Goal: Information Seeking & Learning: Check status

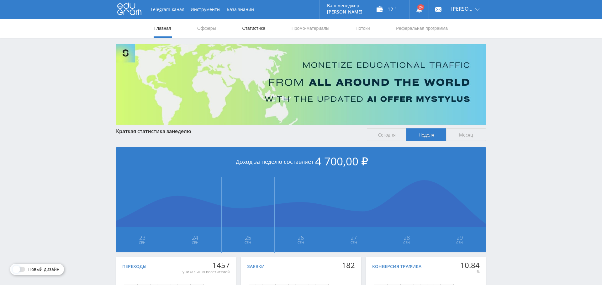
click at [256, 30] on link "Статистика" at bounding box center [254, 28] width 24 height 19
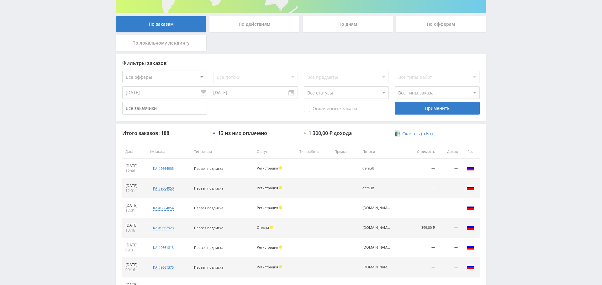
scroll to position [112, 0]
click at [163, 78] on select "Все офферы MyStylus MyStylus - Revshare Кэмп Studybay Автор24 Studybay [GEOGRAP…" at bounding box center [164, 77] width 85 height 13
select select "340"
click at [277, 72] on select "Все потоки Виджет Кампус [DOMAIN_NAME] Kampus Copy Pop default" at bounding box center [255, 77] width 85 height 13
select select "6631422"
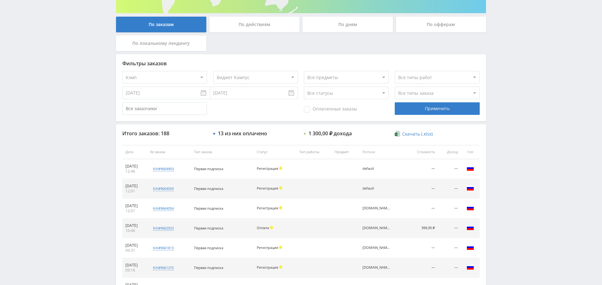
click at [213, 71] on select "Все потоки Виджет Кампус [DOMAIN_NAME] Kampus Copy Pop default" at bounding box center [255, 77] width 85 height 13
click at [456, 112] on div "Применить" at bounding box center [437, 108] width 85 height 13
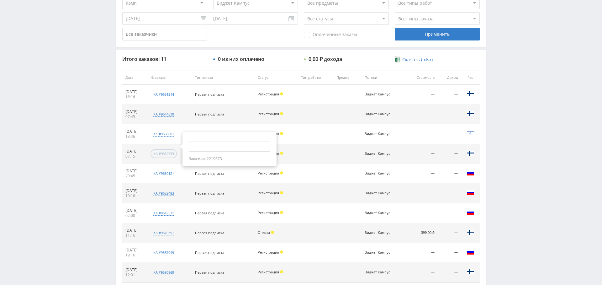
scroll to position [240, 0]
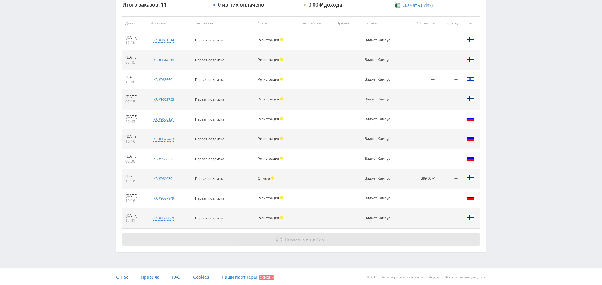
click at [296, 233] on button "Показать ещё 1 из 1" at bounding box center [301, 239] width 358 height 13
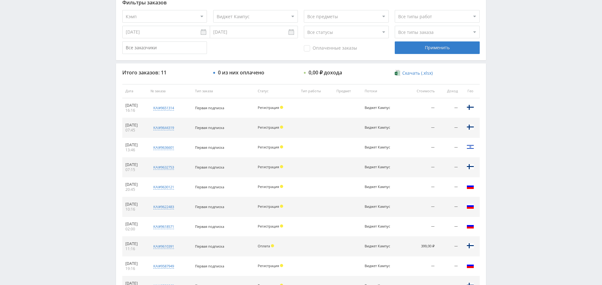
scroll to position [171, 0]
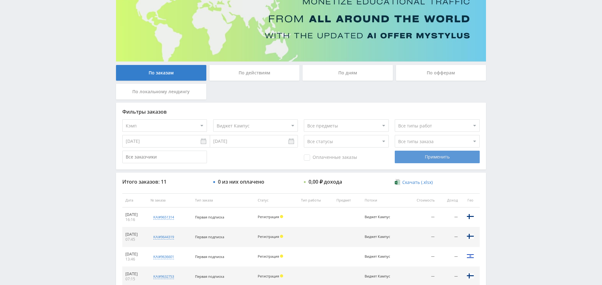
click at [435, 157] on div "Применить" at bounding box center [437, 157] width 85 height 13
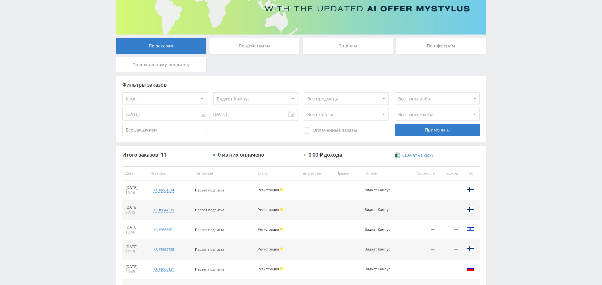
scroll to position [0, 0]
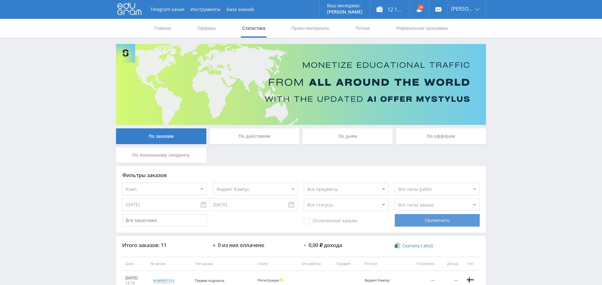
click at [451, 219] on div "Применить" at bounding box center [437, 220] width 85 height 13
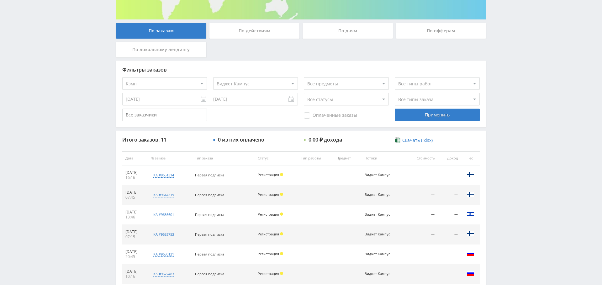
scroll to position [92, 0]
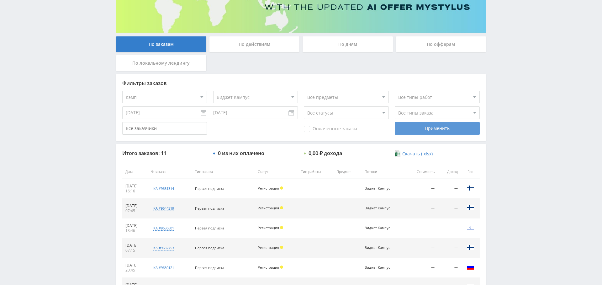
click at [454, 133] on div "Применить" at bounding box center [437, 128] width 85 height 13
click at [440, 133] on div "Применить" at bounding box center [437, 128] width 85 height 13
click at [462, 132] on div "Применить" at bounding box center [437, 128] width 85 height 13
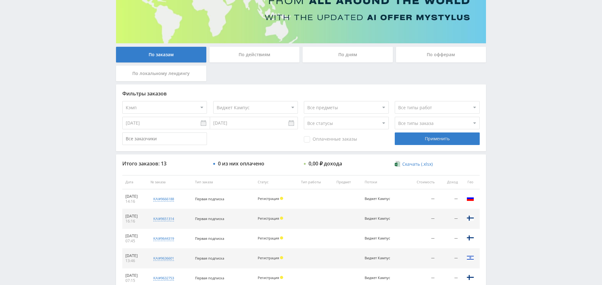
scroll to position [0, 0]
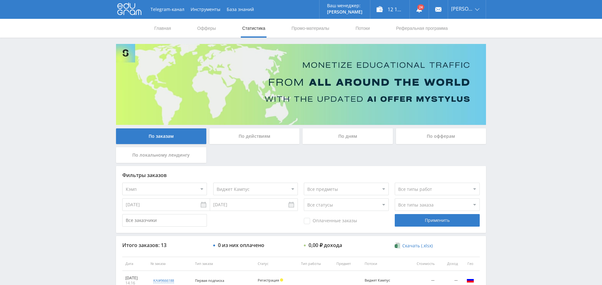
click at [347, 136] on div "По дням" at bounding box center [348, 136] width 90 height 16
click at [0, 0] on input "По дням" at bounding box center [0, 0] width 0 height 0
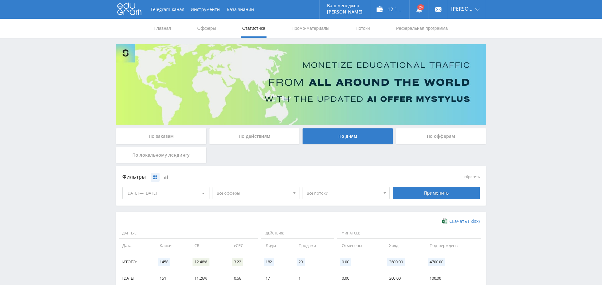
click at [242, 193] on span "Все офферы" at bounding box center [253, 193] width 73 height 12
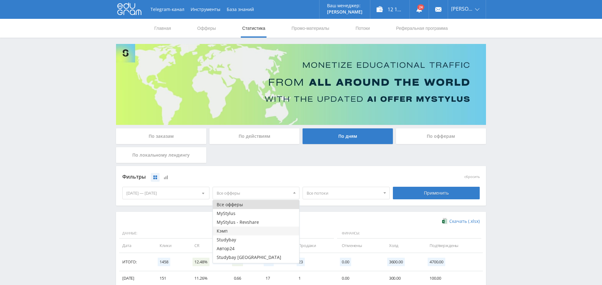
scroll to position [16, 0]
click at [245, 214] on button "Кэмп" at bounding box center [256, 214] width 87 height 9
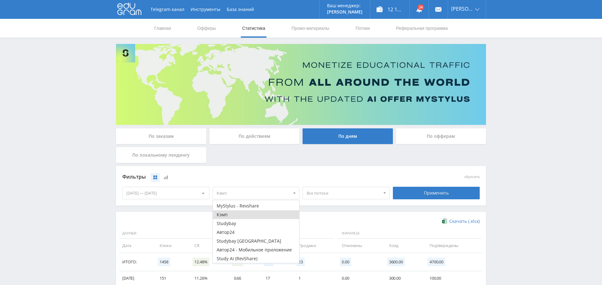
click at [360, 202] on div "Фильтры сбросить [DATE] — [DATE] Календарь Период [DATE] Пн Вт Ср Чт Пт Сб Вс 1…" at bounding box center [301, 186] width 370 height 40
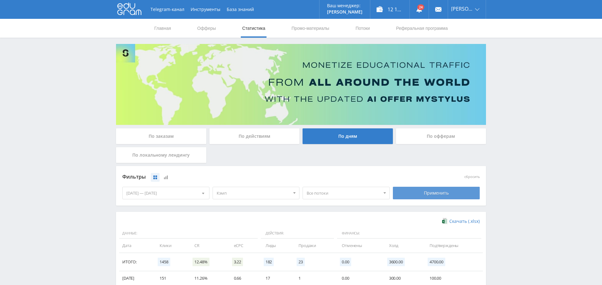
click at [429, 194] on div "Применить" at bounding box center [436, 193] width 87 height 13
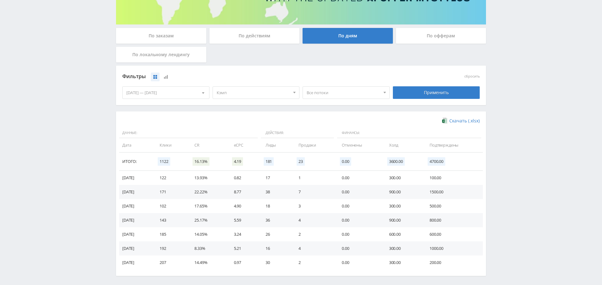
scroll to position [103, 0]
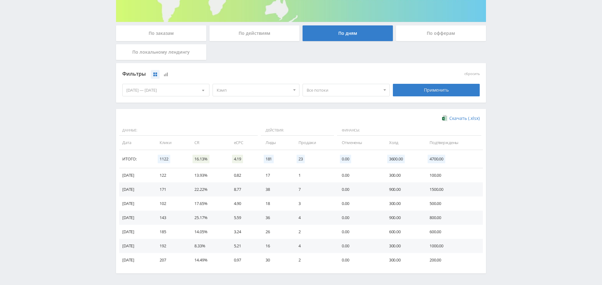
click at [338, 92] on span "Все потоки" at bounding box center [343, 90] width 73 height 12
click at [345, 111] on button "Виджет Кампус" at bounding box center [346, 110] width 87 height 9
drag, startPoint x: 454, startPoint y: 95, endPoint x: 444, endPoint y: 99, distance: 11.0
click at [454, 95] on div "Применить" at bounding box center [436, 90] width 87 height 13
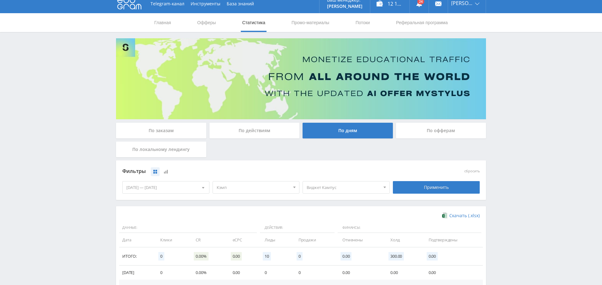
scroll to position [0, 0]
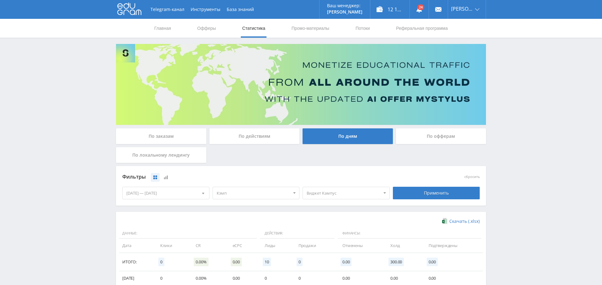
click at [316, 192] on span "Виджет Кампус" at bounding box center [343, 193] width 73 height 12
click at [329, 205] on button "Все потоки" at bounding box center [346, 204] width 87 height 9
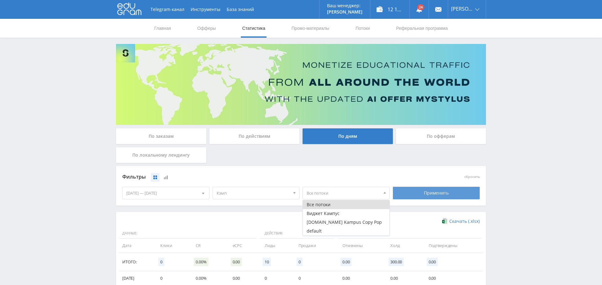
drag, startPoint x: 426, startPoint y: 198, endPoint x: 422, endPoint y: 198, distance: 4.4
click at [426, 198] on div "Применить" at bounding box center [436, 193] width 87 height 13
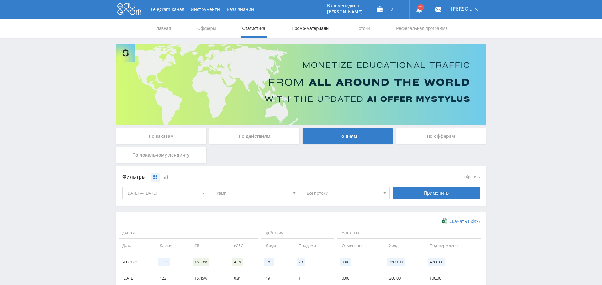
click at [311, 29] on link "Промо-материалы" at bounding box center [310, 28] width 39 height 19
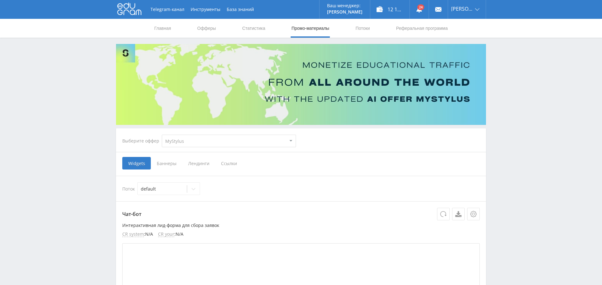
click at [210, 144] on select "MyStylus MyStylus - Revshare Кэмп Studybay Автор24 Studybay [GEOGRAPHIC_DATA] А…" at bounding box center [229, 141] width 134 height 13
select select "340"
click at [162, 135] on select "MyStylus MyStylus - Revshare Кэмп Studybay Автор24 Studybay [GEOGRAPHIC_DATA] А…" at bounding box center [229, 141] width 134 height 13
select select "340"
click at [162, 192] on div "Виджет Кампус" at bounding box center [162, 188] width 49 height 9
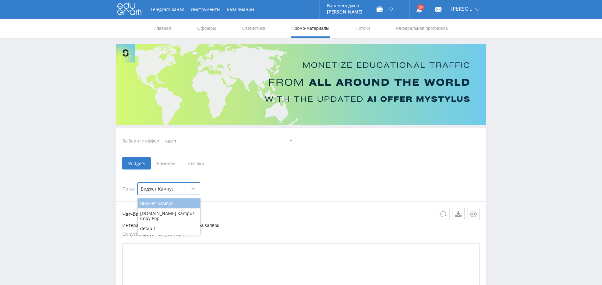
click at [166, 202] on div "Виджет Кампус" at bounding box center [169, 203] width 63 height 10
click at [196, 162] on span "Ссылки" at bounding box center [196, 163] width 28 height 13
click at [0, 0] on input "Ссылки" at bounding box center [0, 0] width 0 height 0
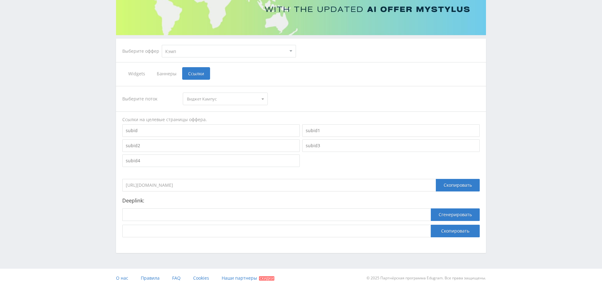
scroll to position [92, 0]
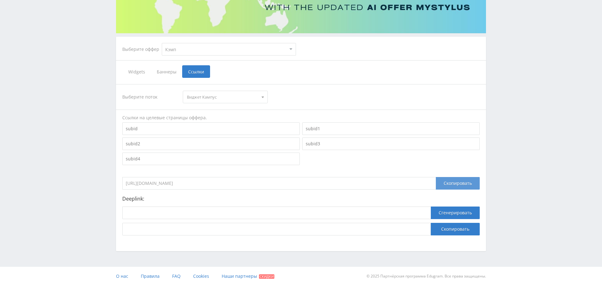
click at [461, 184] on div "Скопировать" at bounding box center [458, 183] width 44 height 13
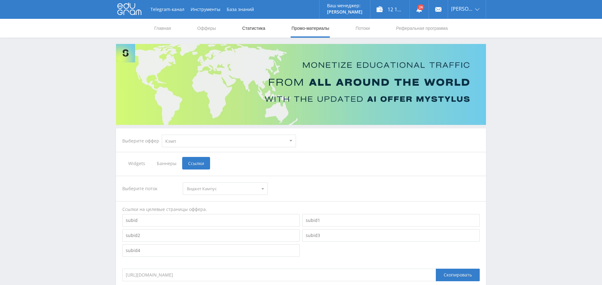
click at [257, 31] on link "Статистика" at bounding box center [254, 28] width 24 height 19
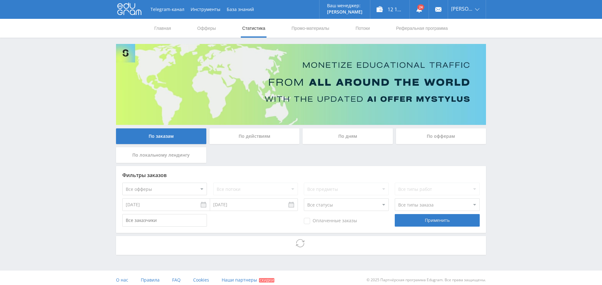
click at [347, 135] on div "По дням" at bounding box center [348, 136] width 90 height 16
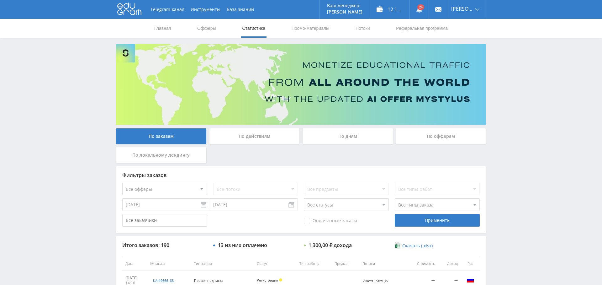
click at [343, 133] on div "По дням" at bounding box center [348, 136] width 90 height 16
click at [0, 0] on input "По дням" at bounding box center [0, 0] width 0 height 0
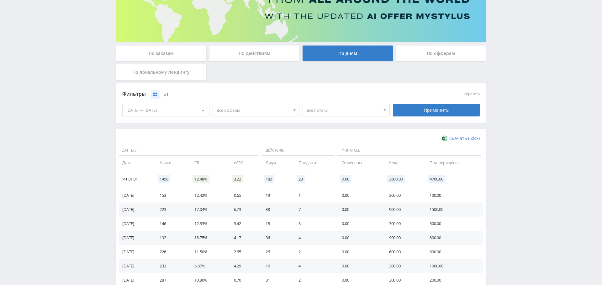
scroll to position [77, 0]
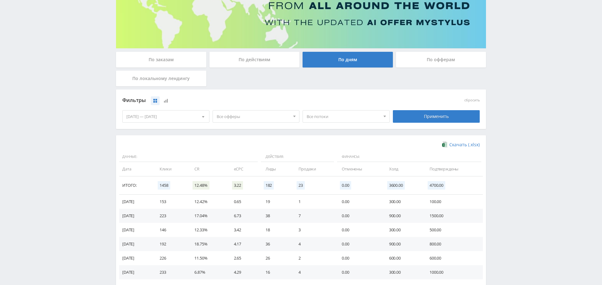
drag, startPoint x: 235, startPoint y: 116, endPoint x: 238, endPoint y: 121, distance: 5.9
click at [235, 116] on span "Все офферы" at bounding box center [253, 116] width 73 height 12
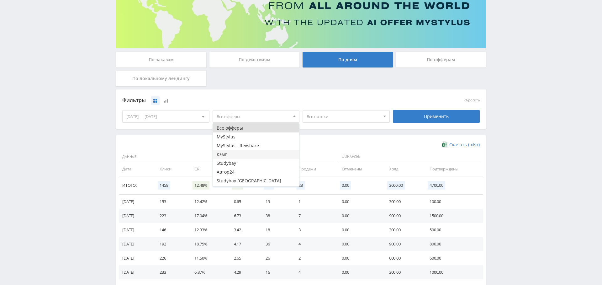
click at [249, 153] on button "Кэмп" at bounding box center [256, 154] width 87 height 9
click at [347, 118] on span "Все потоки" at bounding box center [343, 116] width 73 height 12
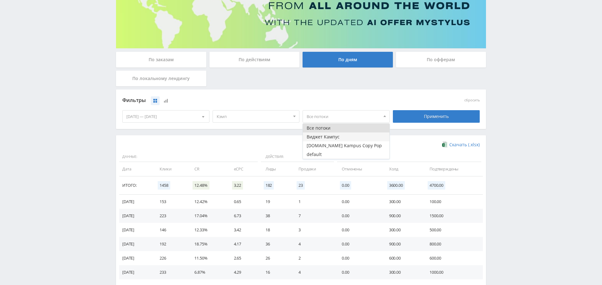
click at [343, 138] on button "Виджет Кампус" at bounding box center [346, 136] width 87 height 9
click at [443, 126] on div "Фильтры сбросить [DATE] — [DATE] Календарь Период [DATE] Пн Вт Ср Чт Пт Сб Вс 1…" at bounding box center [301, 109] width 370 height 40
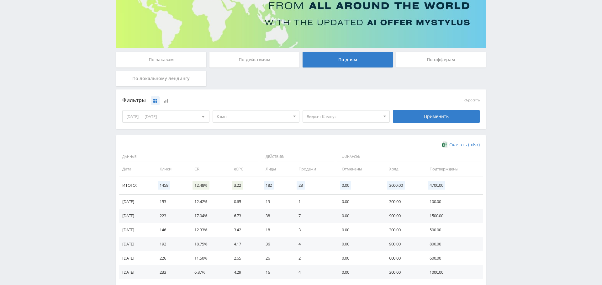
click at [442, 119] on div "Применить" at bounding box center [436, 116] width 87 height 13
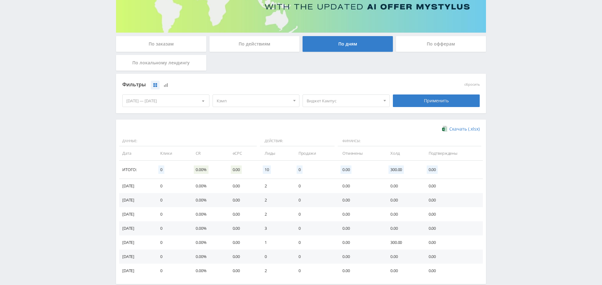
scroll to position [125, 0]
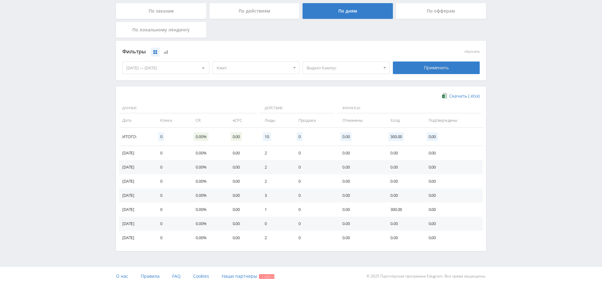
click at [344, 67] on span "Виджет Кампус" at bounding box center [343, 68] width 73 height 12
drag, startPoint x: 328, startPoint y: 97, endPoint x: 333, endPoint y: 93, distance: 5.5
click at [328, 97] on button "[DOMAIN_NAME] Kampus Copy Pop" at bounding box center [346, 97] width 87 height 9
click at [338, 87] on button "Виджет Кампус" at bounding box center [346, 88] width 87 height 9
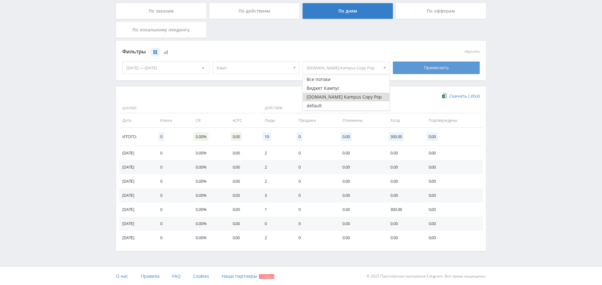
click at [430, 68] on div "Применить" at bounding box center [436, 67] width 87 height 13
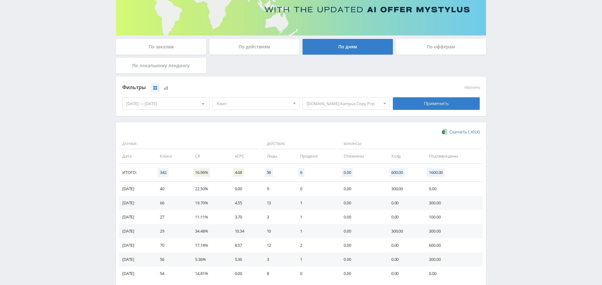
scroll to position [80, 0]
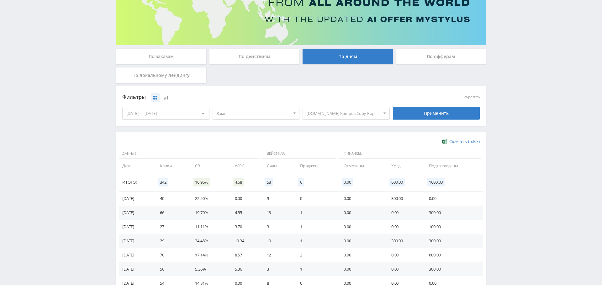
click at [345, 113] on span "[DOMAIN_NAME] Kampus Copy Pop" at bounding box center [343, 113] width 73 height 12
drag, startPoint x: 338, startPoint y: 135, endPoint x: 337, endPoint y: 141, distance: 6.3
click at [338, 135] on button "Виджет Кампус" at bounding box center [346, 133] width 87 height 9
click at [337, 147] on button "default" at bounding box center [346, 151] width 87 height 9
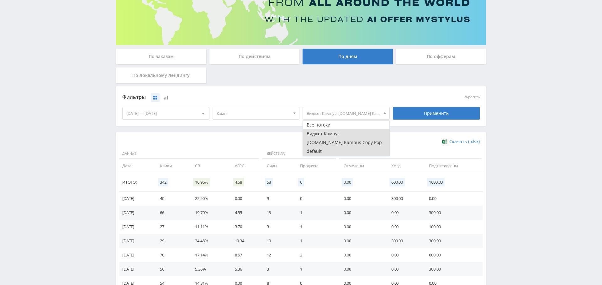
click at [329, 144] on button "[DOMAIN_NAME] Kampus Copy Pop" at bounding box center [346, 142] width 87 height 9
drag, startPoint x: 328, startPoint y: 150, endPoint x: 354, endPoint y: 151, distance: 26.1
click at [328, 150] on button "default" at bounding box center [346, 151] width 87 height 9
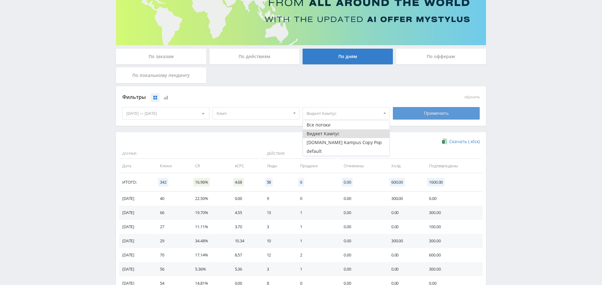
click at [429, 111] on div "Применить" at bounding box center [436, 113] width 87 height 13
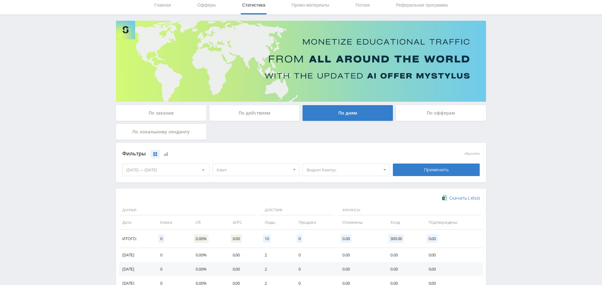
scroll to position [1, 0]
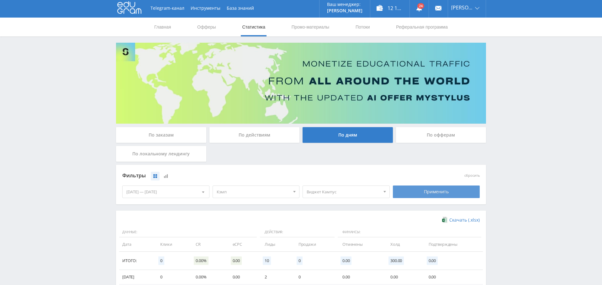
click at [450, 189] on div "Применить" at bounding box center [436, 191] width 87 height 13
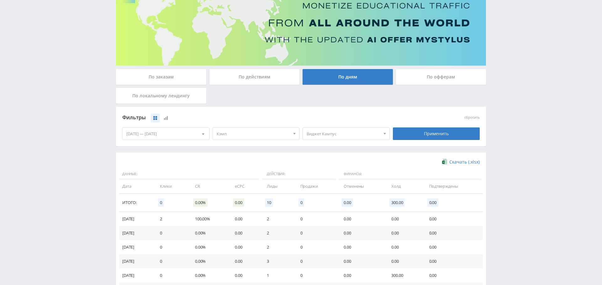
scroll to position [0, 0]
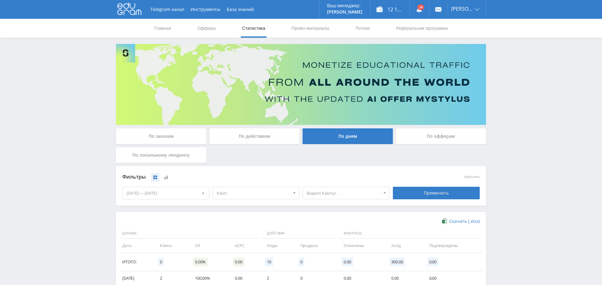
click at [165, 137] on div "По заказам" at bounding box center [161, 136] width 90 height 16
click at [0, 0] on input "По заказам" at bounding box center [0, 0] width 0 height 0
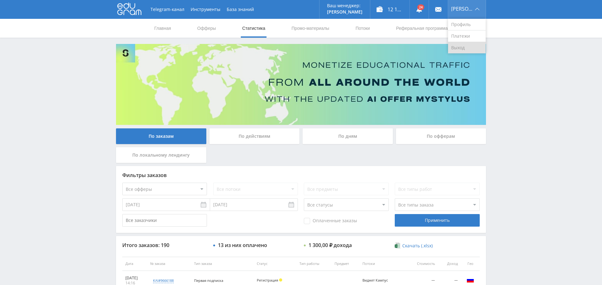
click at [471, 48] on link "Выход" at bounding box center [467, 47] width 38 height 11
